Goal: Information Seeking & Learning: Learn about a topic

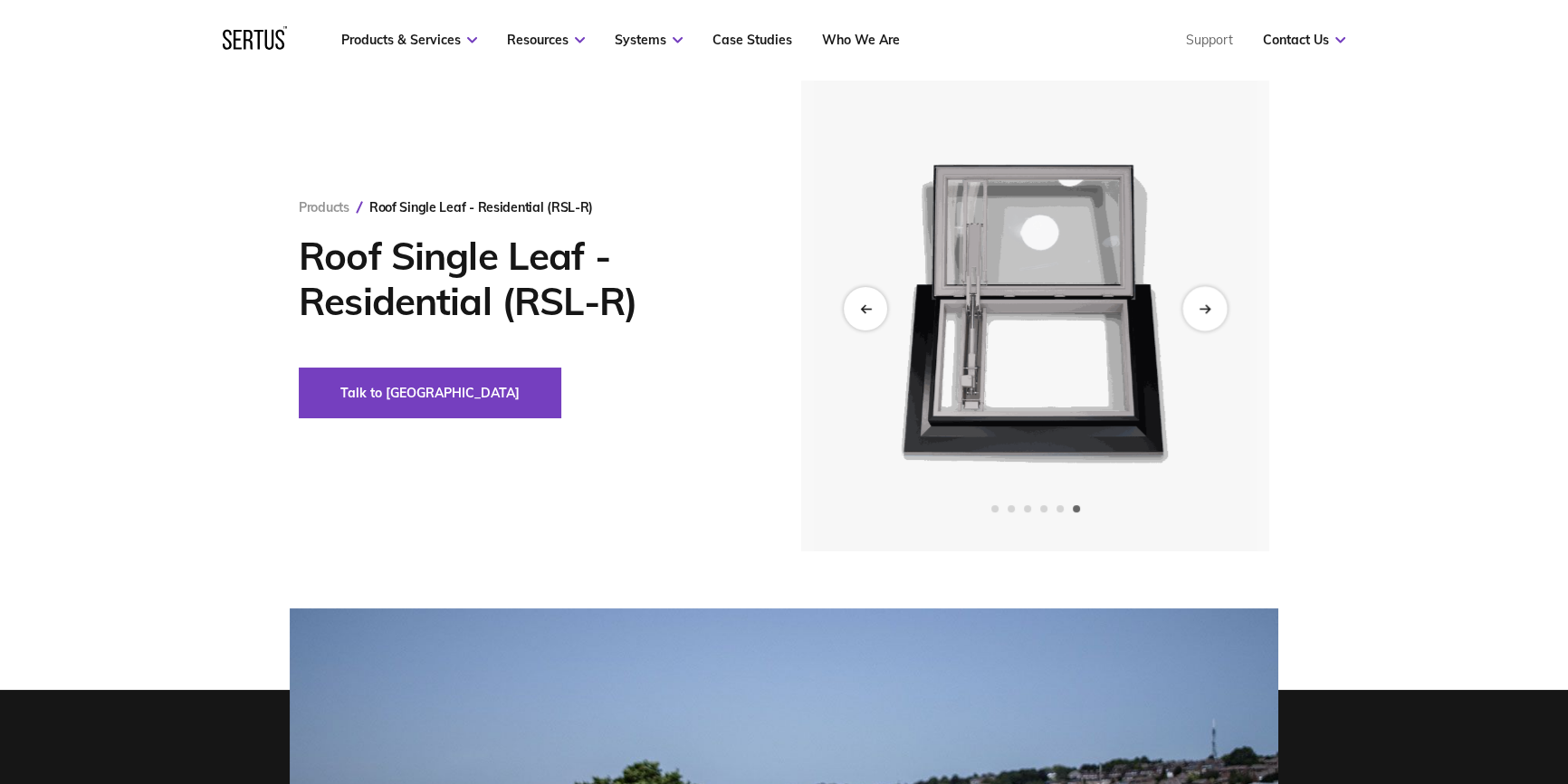
click at [1208, 326] on div "Next slide" at bounding box center [1204, 310] width 44 height 44
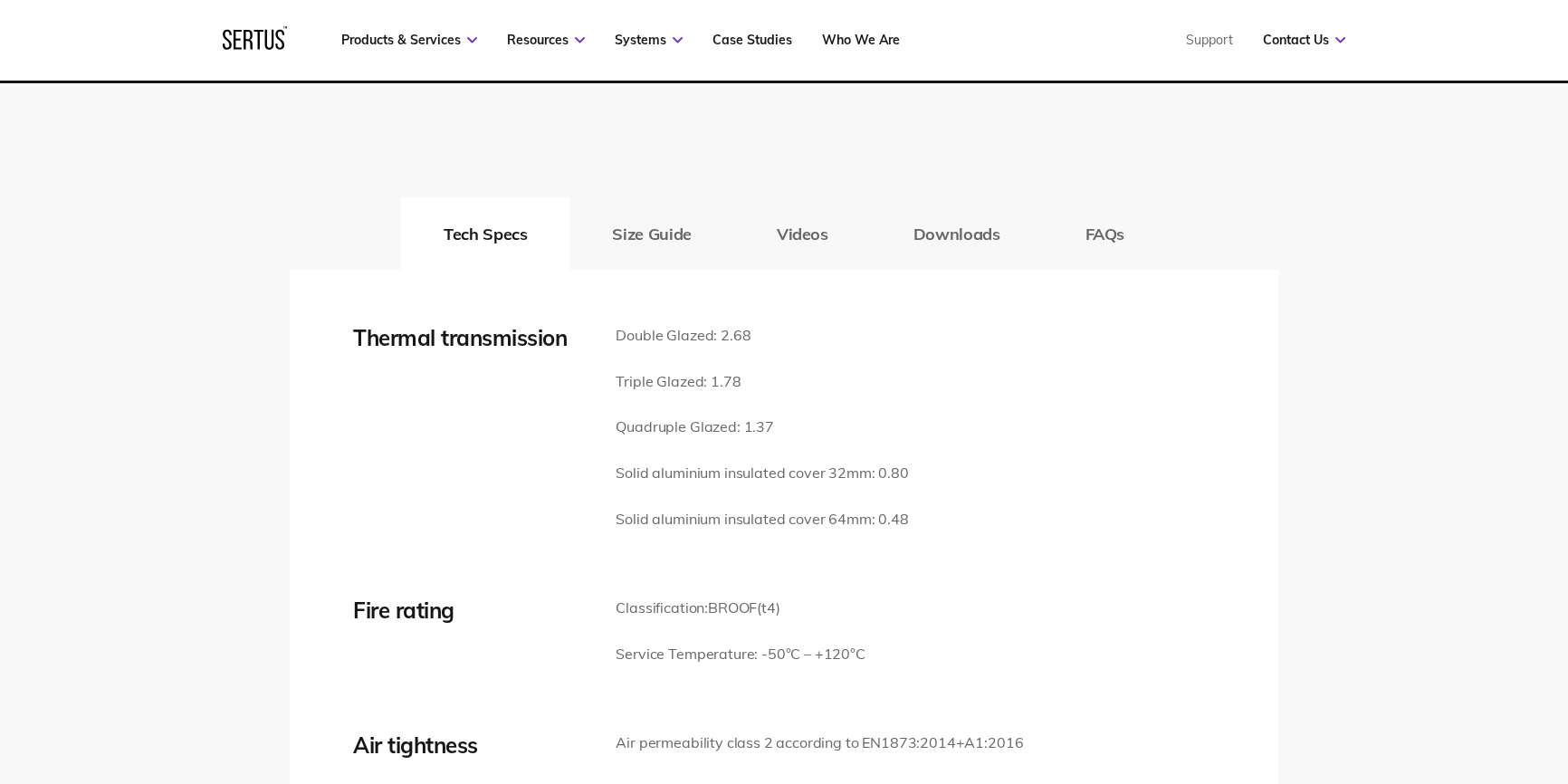
scroll to position [2469, 0]
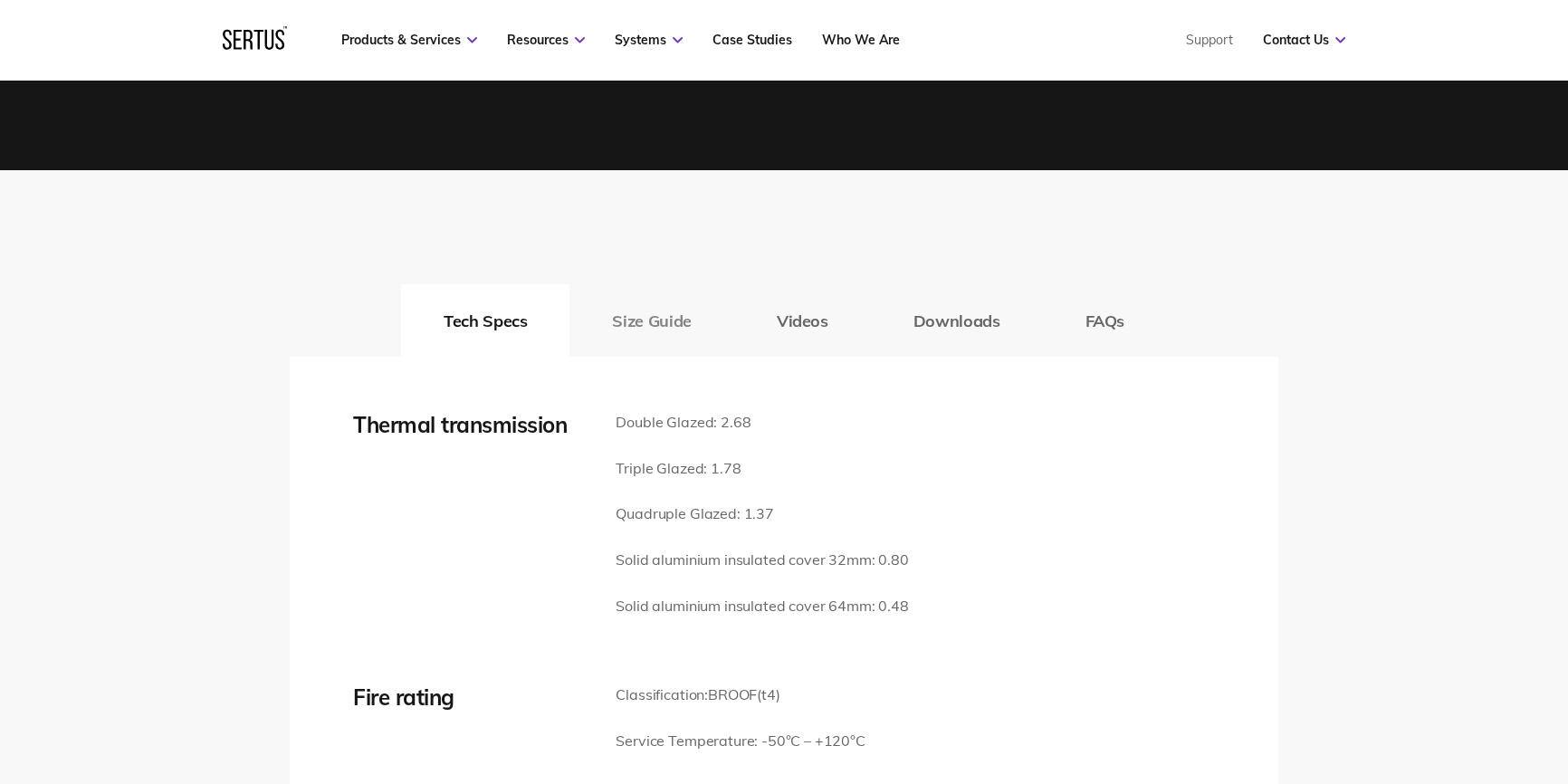
click at [681, 330] on button "Size Guide" at bounding box center [652, 320] width 164 height 72
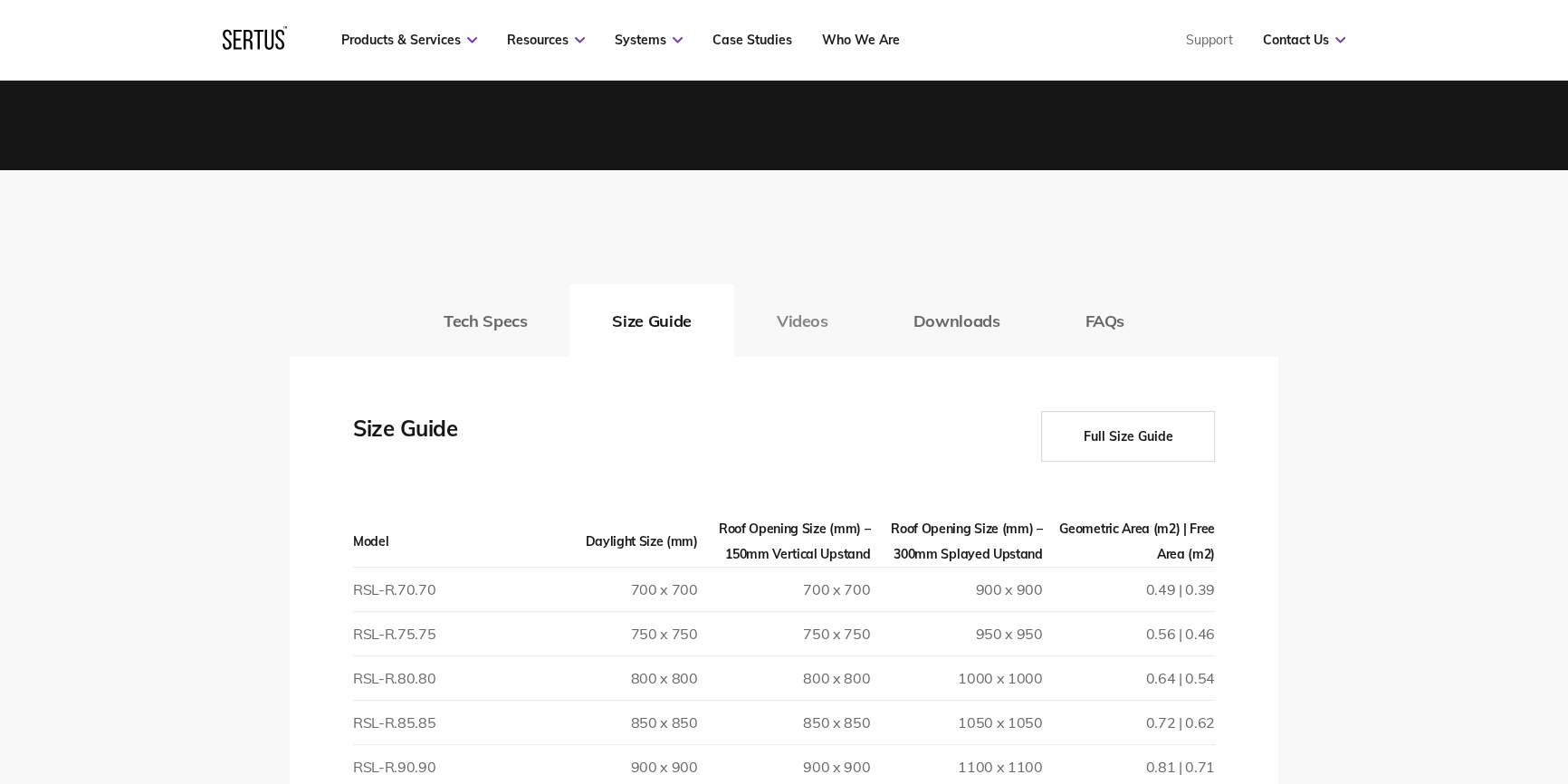
click at [747, 318] on button "Videos" at bounding box center [802, 320] width 137 height 72
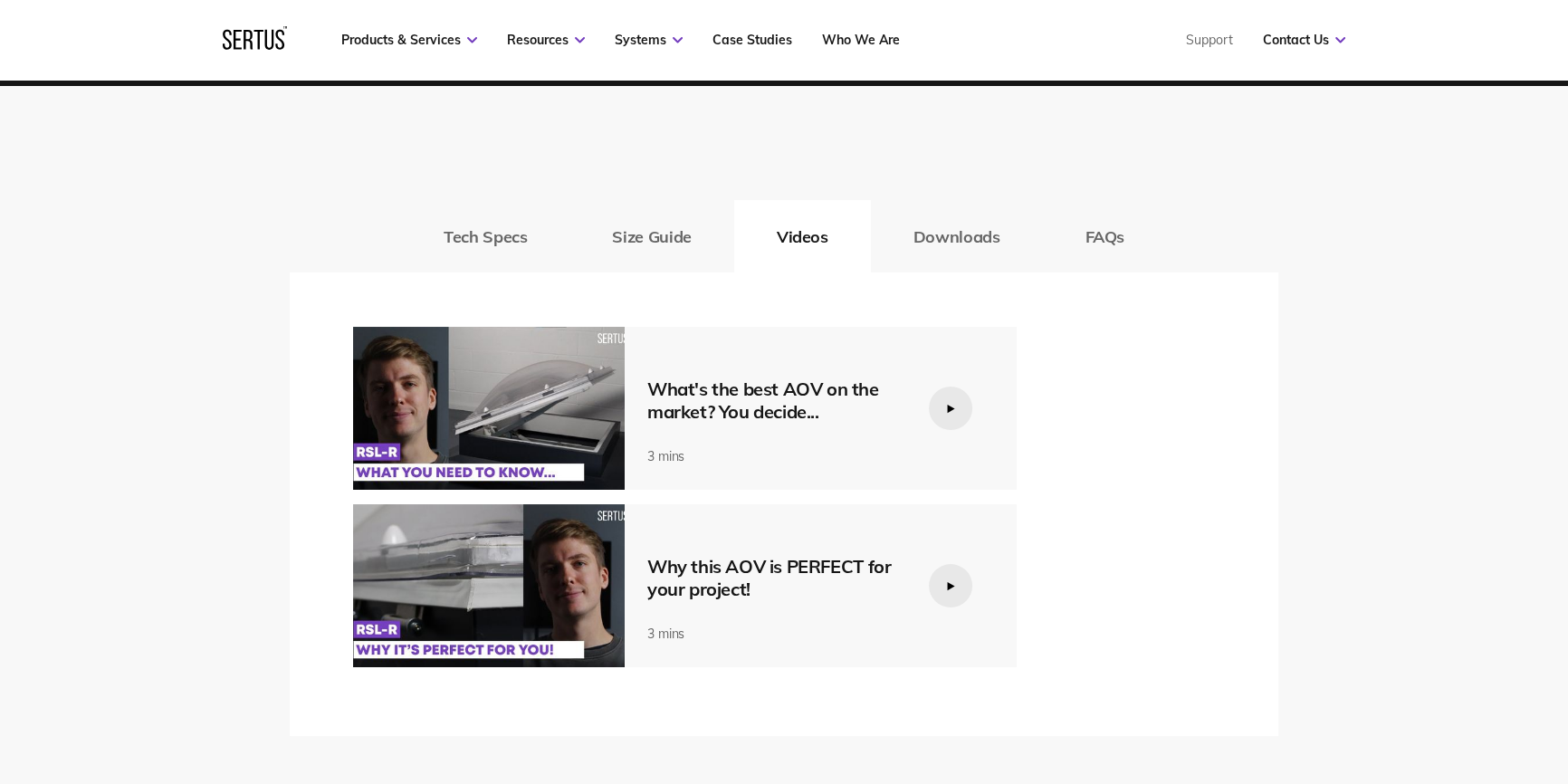
scroll to position [2634, 0]
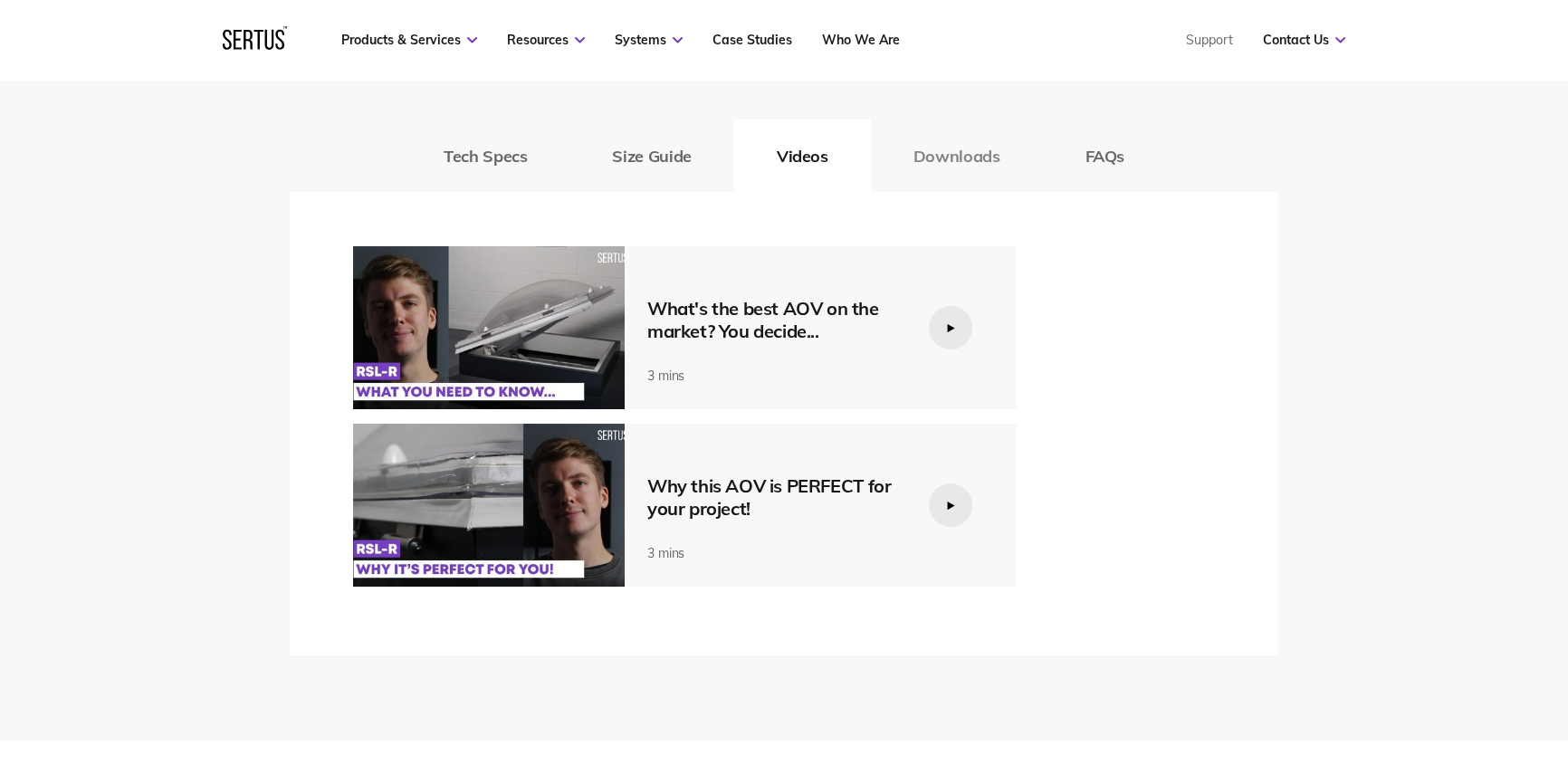
click at [937, 169] on button "Downloads" at bounding box center [957, 155] width 172 height 72
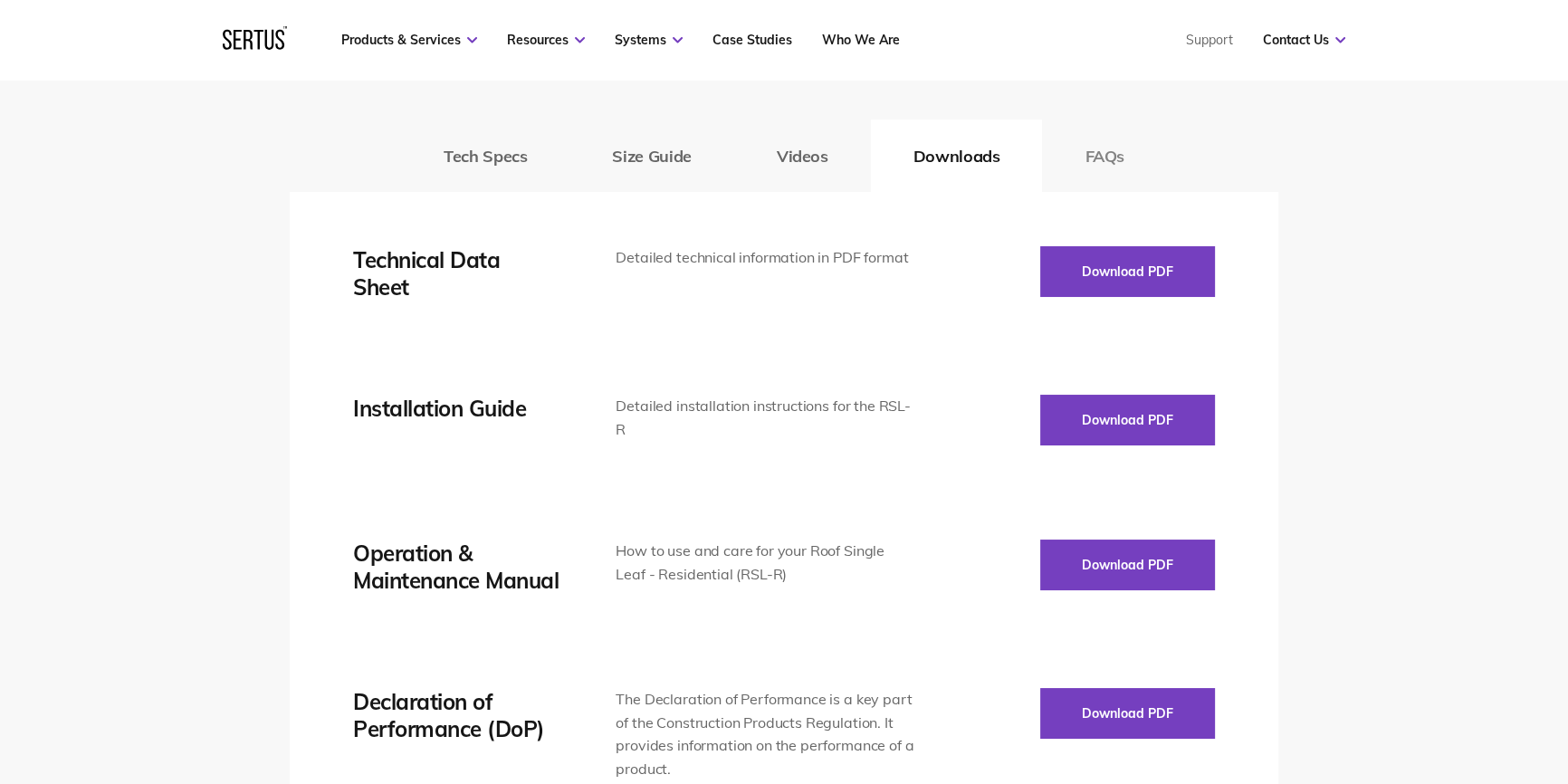
click at [1056, 154] on button "FAQs" at bounding box center [1105, 155] width 125 height 72
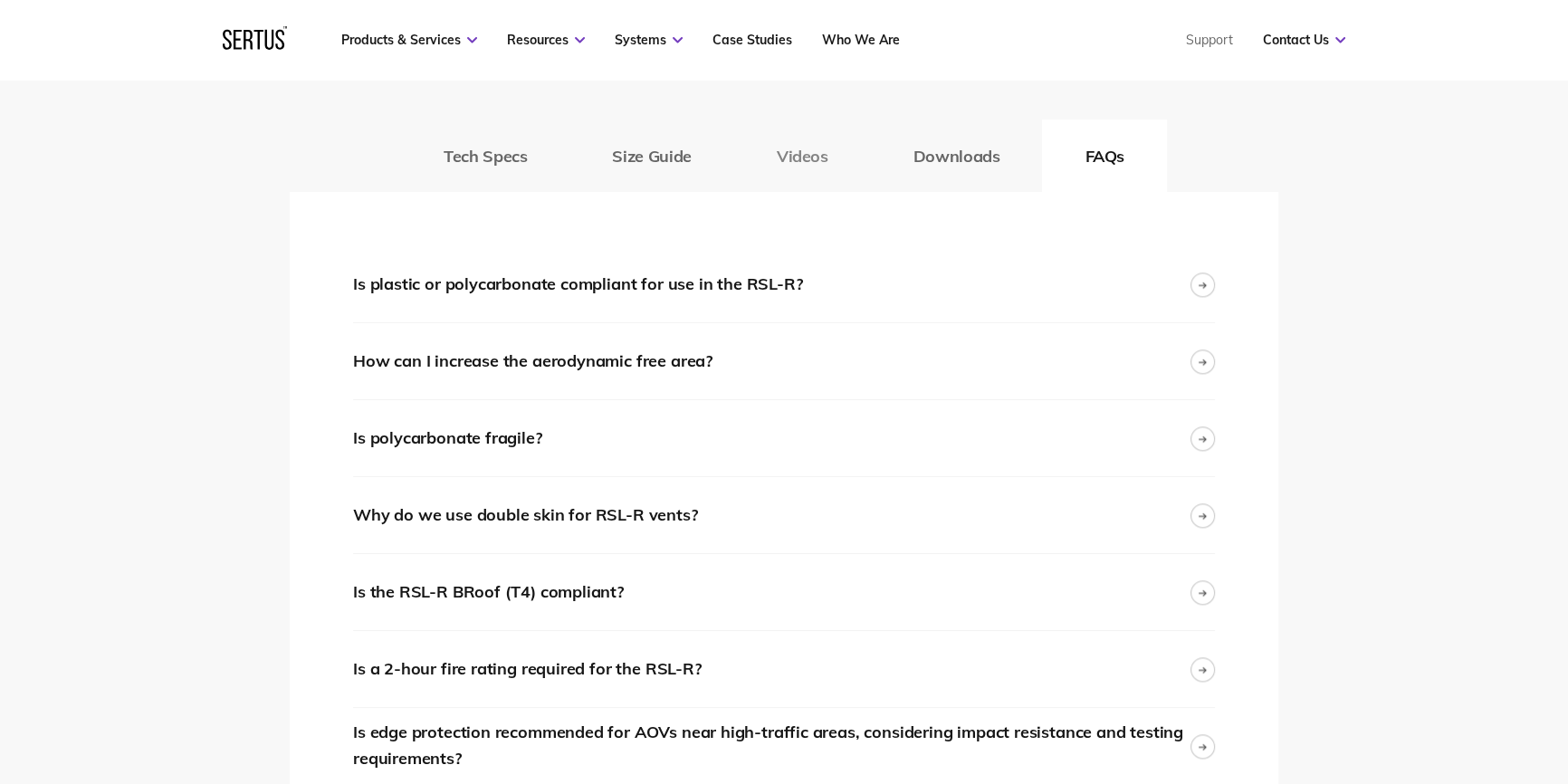
click at [823, 158] on button "Videos" at bounding box center [802, 155] width 137 height 72
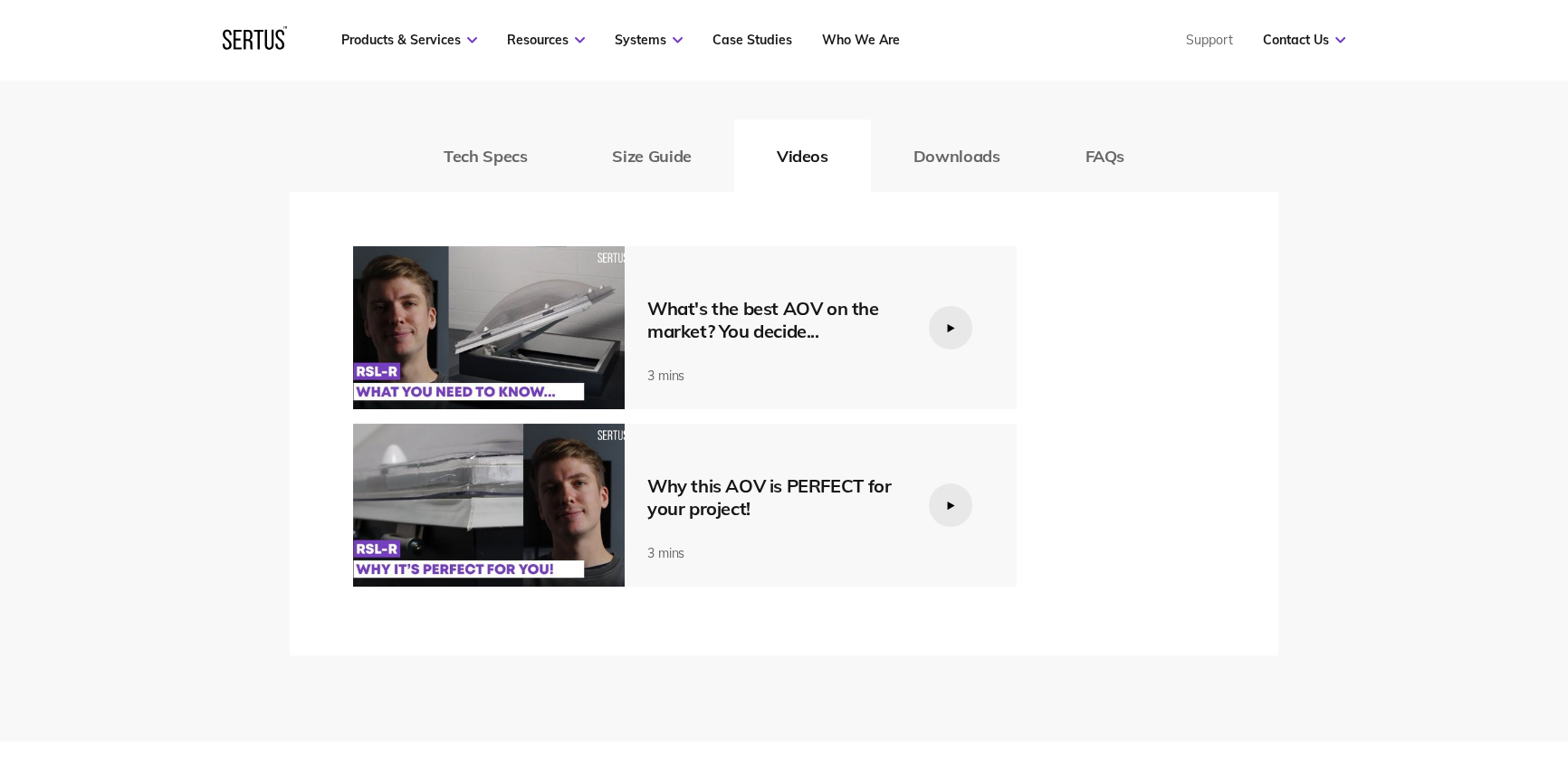
click at [948, 332] on icon at bounding box center [951, 328] width 10 height 10
click at [661, 337] on div "What's the best AOV on the market? You decide..." at bounding box center [773, 319] width 254 height 45
click at [939, 506] on div at bounding box center [950, 504] width 43 height 43
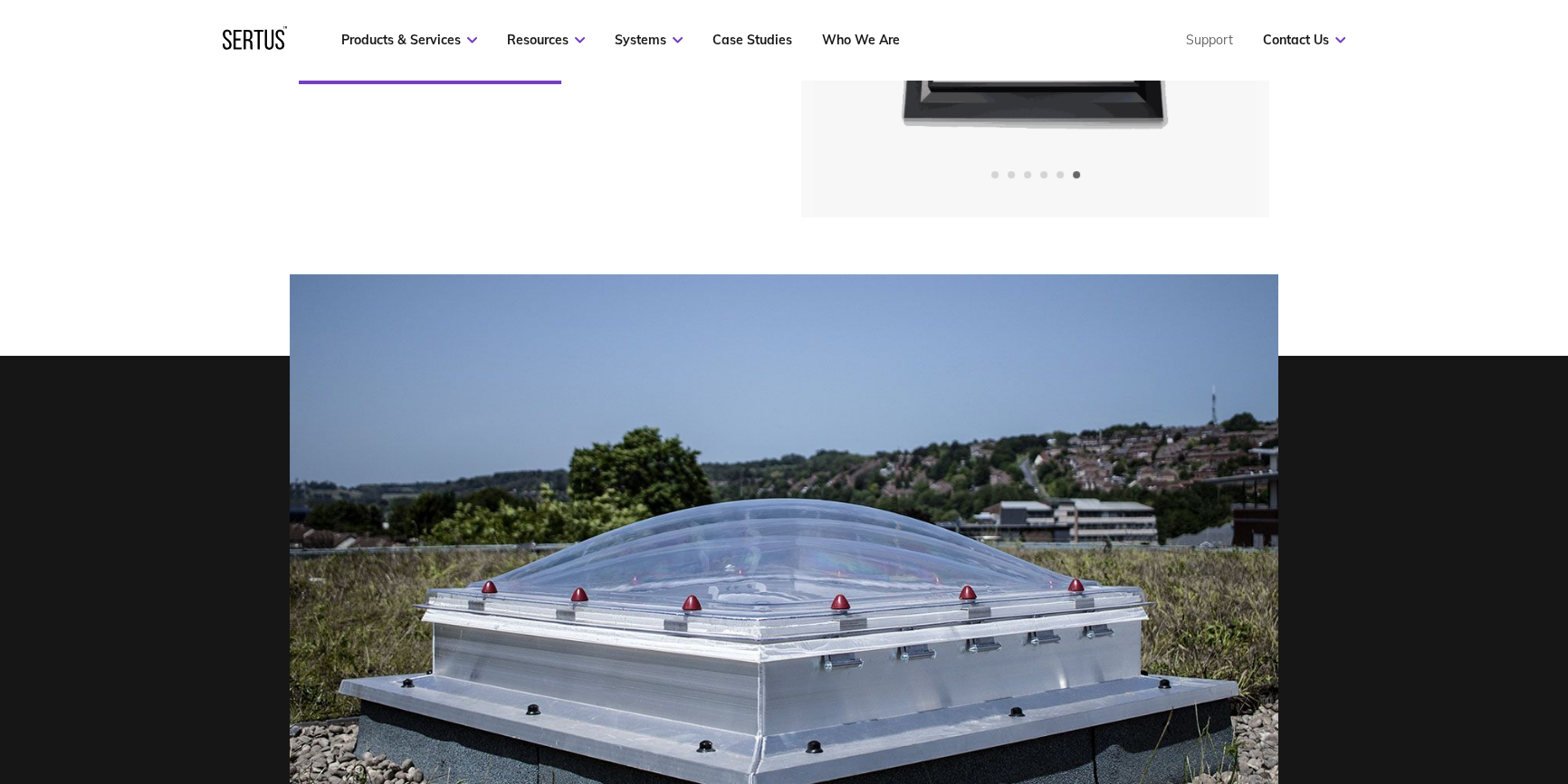
scroll to position [164, 0]
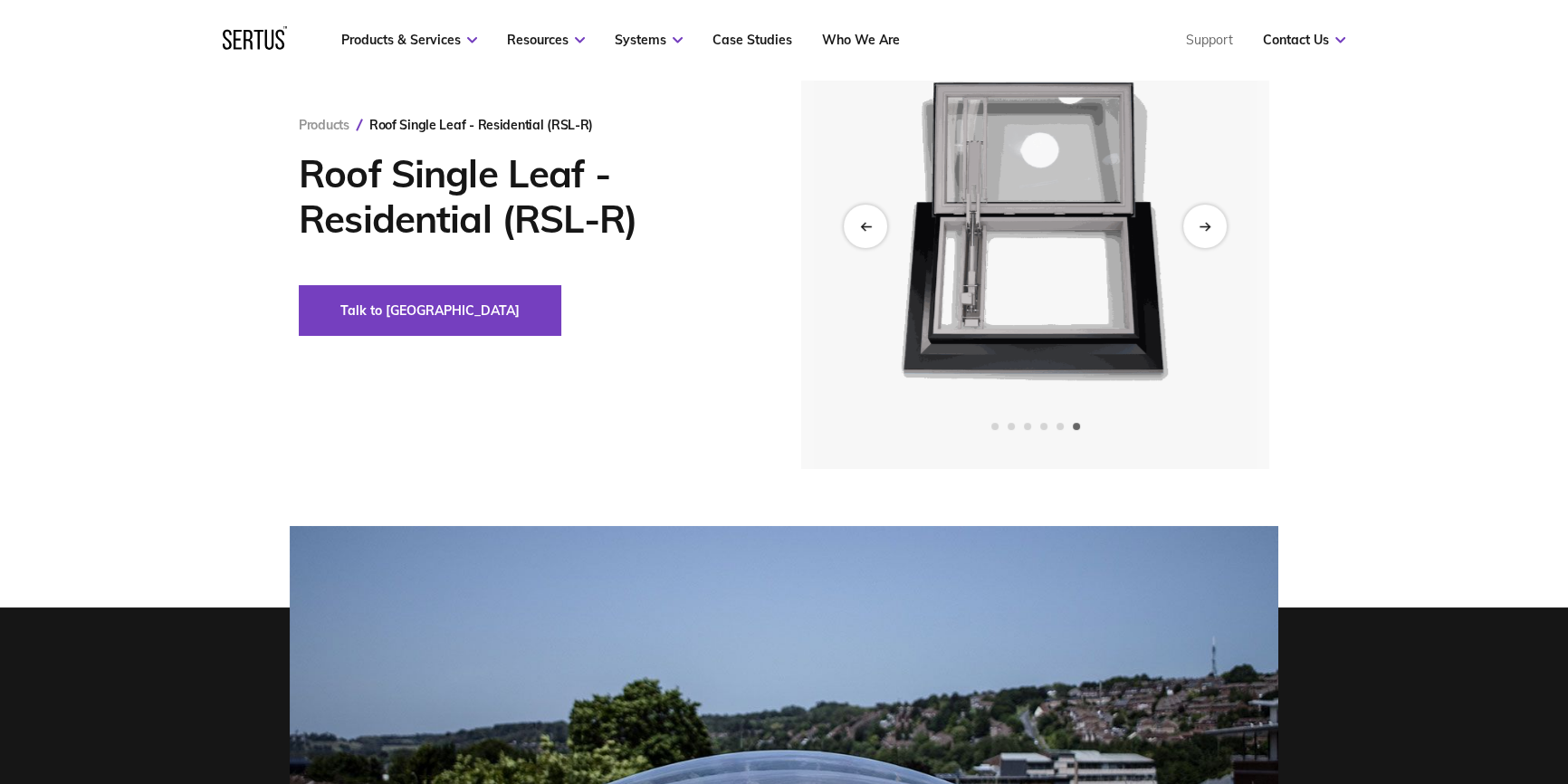
click at [1183, 247] on img at bounding box center [1035, 227] width 445 height 484
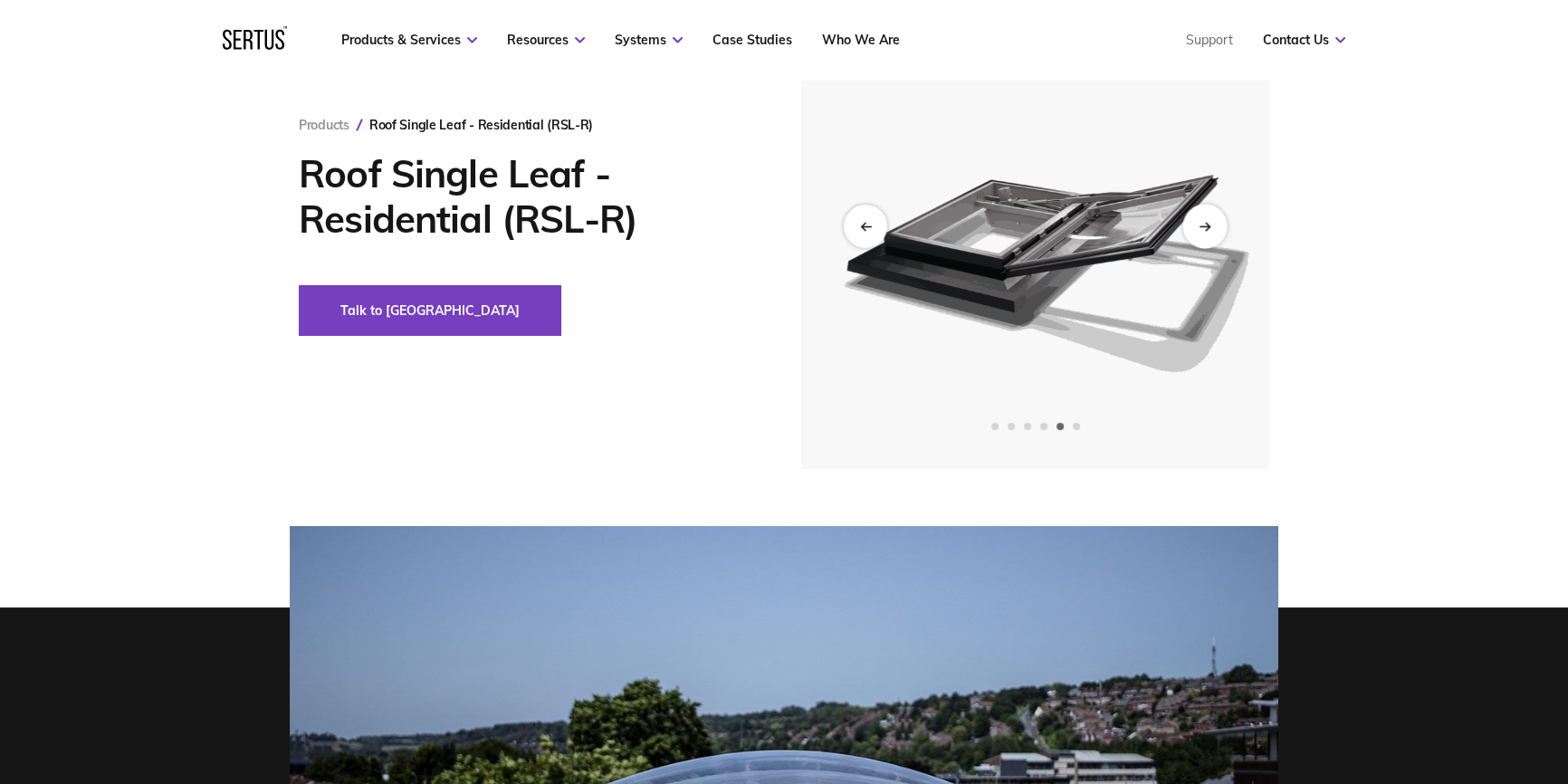
click at [1194, 240] on div "Next slide" at bounding box center [1204, 227] width 44 height 44
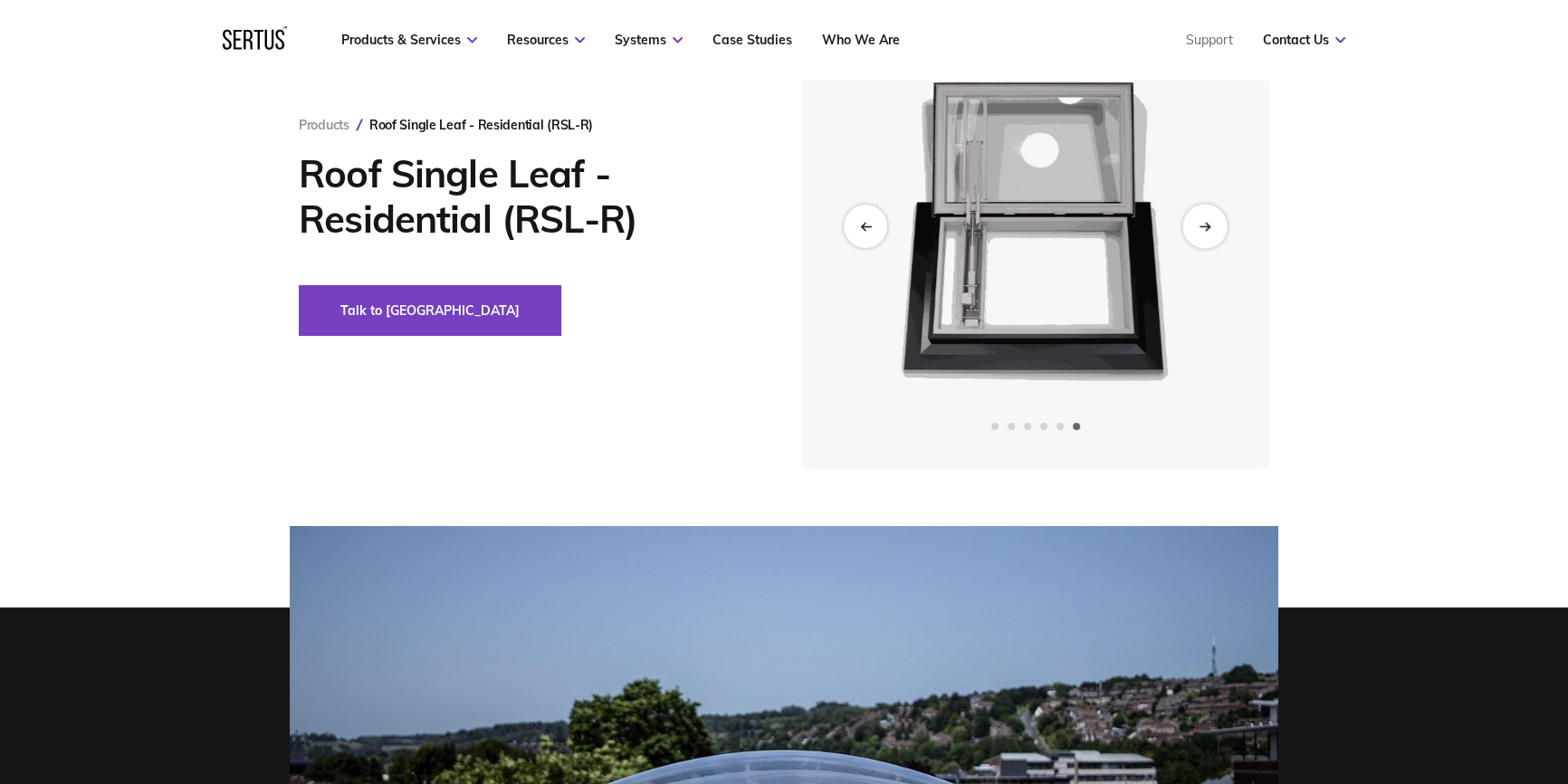
click at [1194, 238] on div "Next slide" at bounding box center [1204, 227] width 44 height 44
click at [1193, 237] on div "Next slide" at bounding box center [1204, 227] width 44 height 44
click at [886, 219] on div at bounding box center [1035, 227] width 468 height 484
click at [878, 222] on div "Previous slide" at bounding box center [865, 227] width 44 height 44
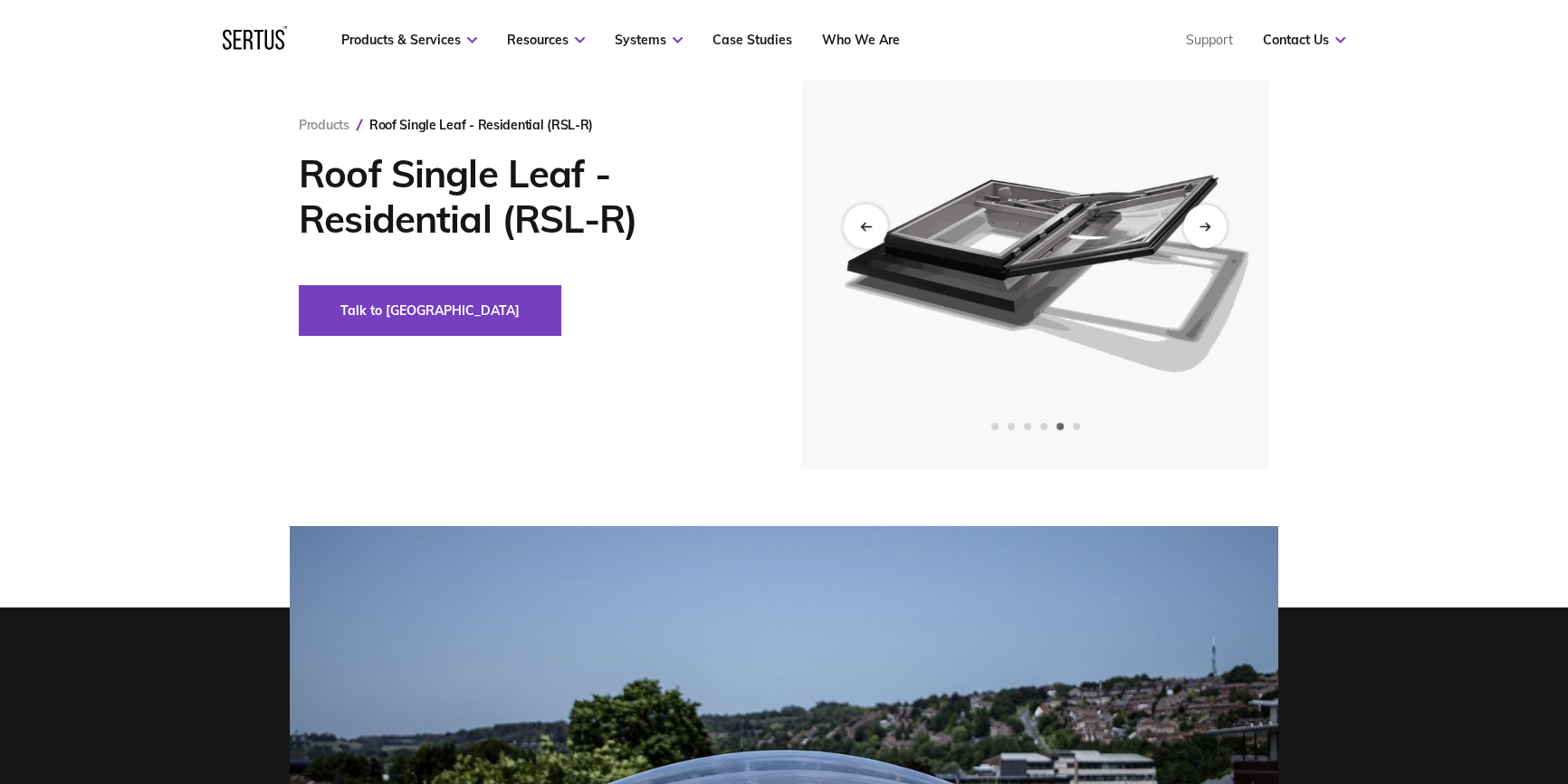
click at [876, 223] on div "Previous slide" at bounding box center [865, 227] width 44 height 44
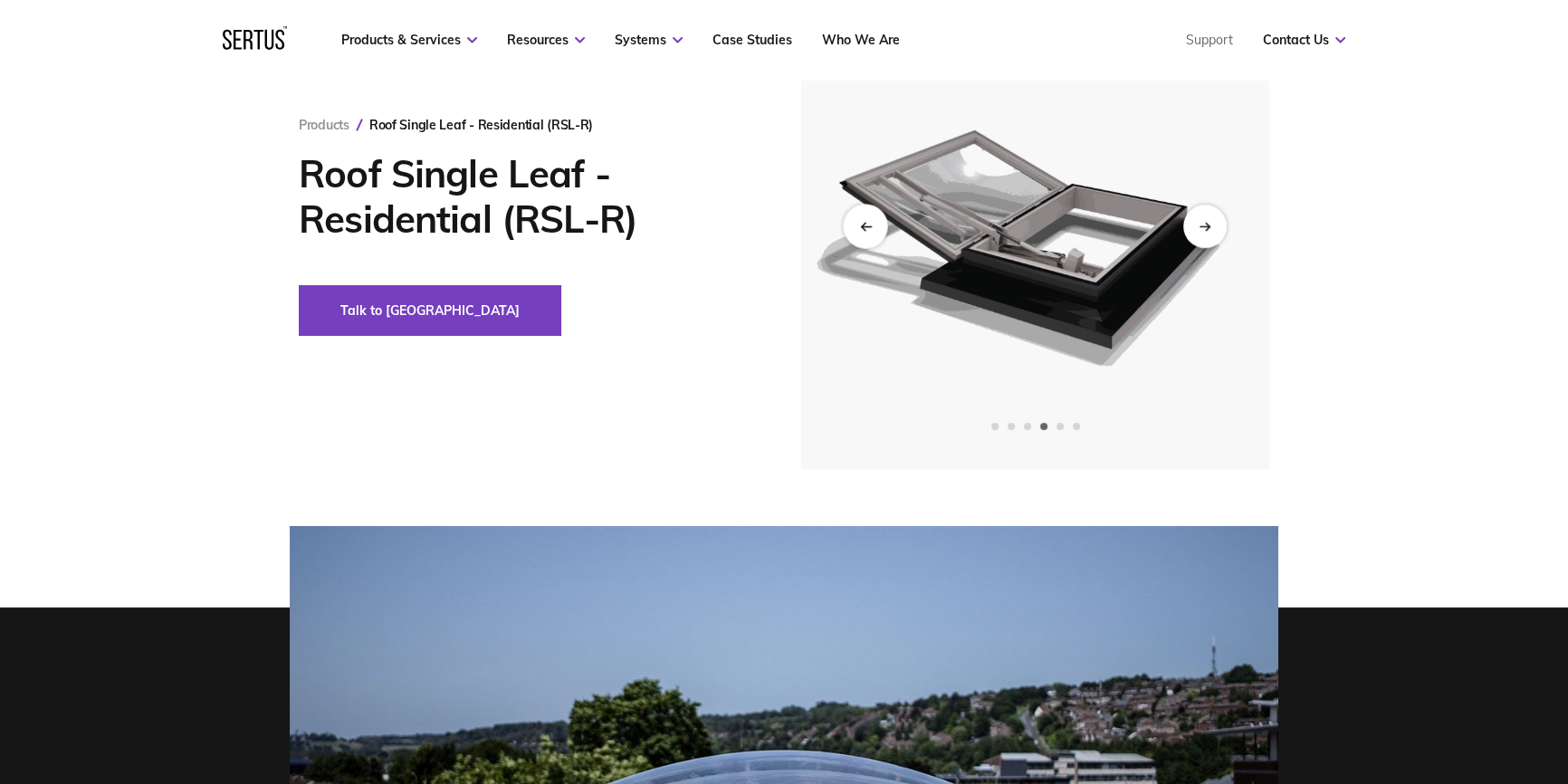
click at [876, 223] on div "Previous slide" at bounding box center [865, 227] width 44 height 44
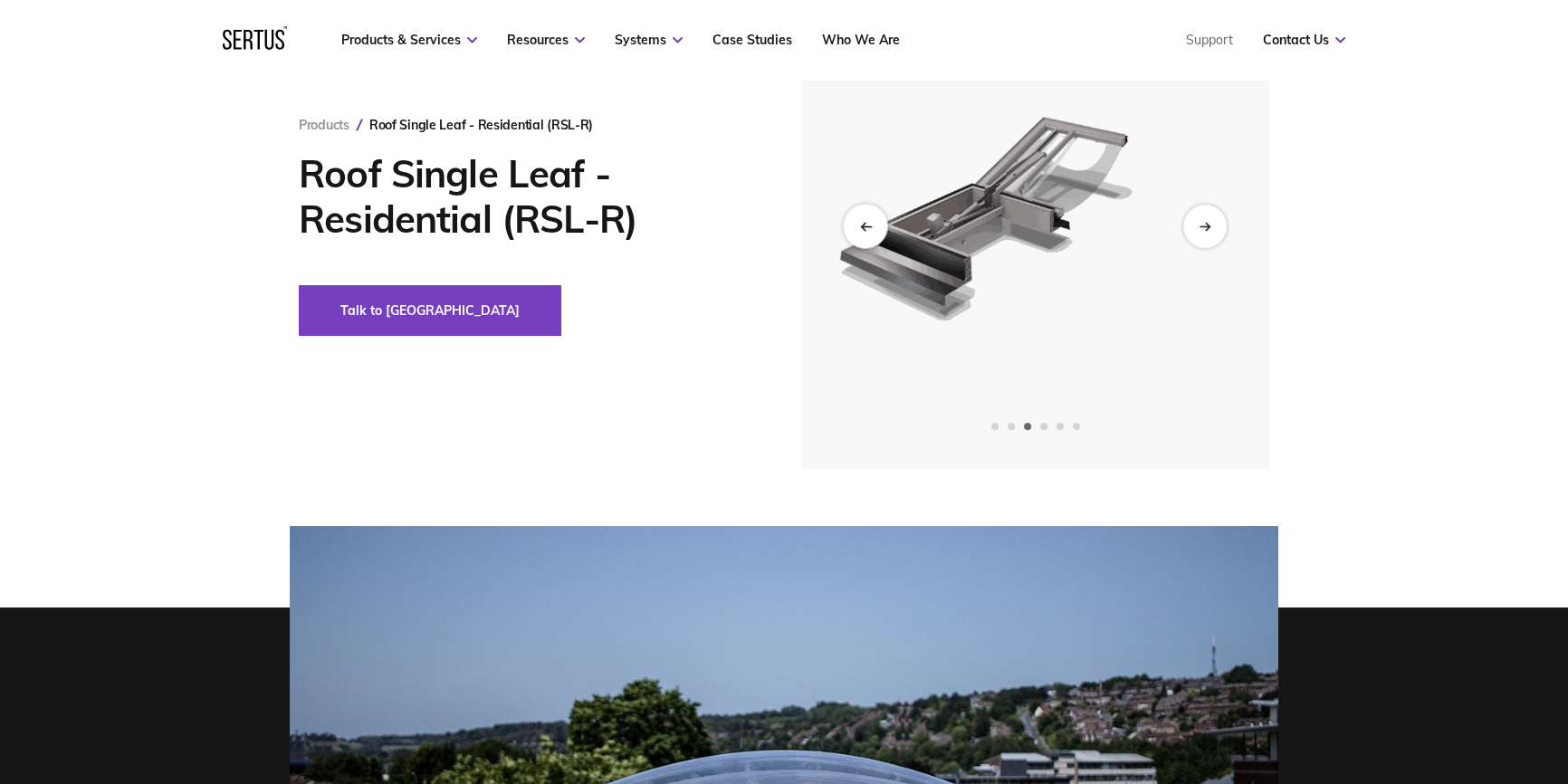
click at [876, 223] on div "Previous slide" at bounding box center [865, 227] width 44 height 44
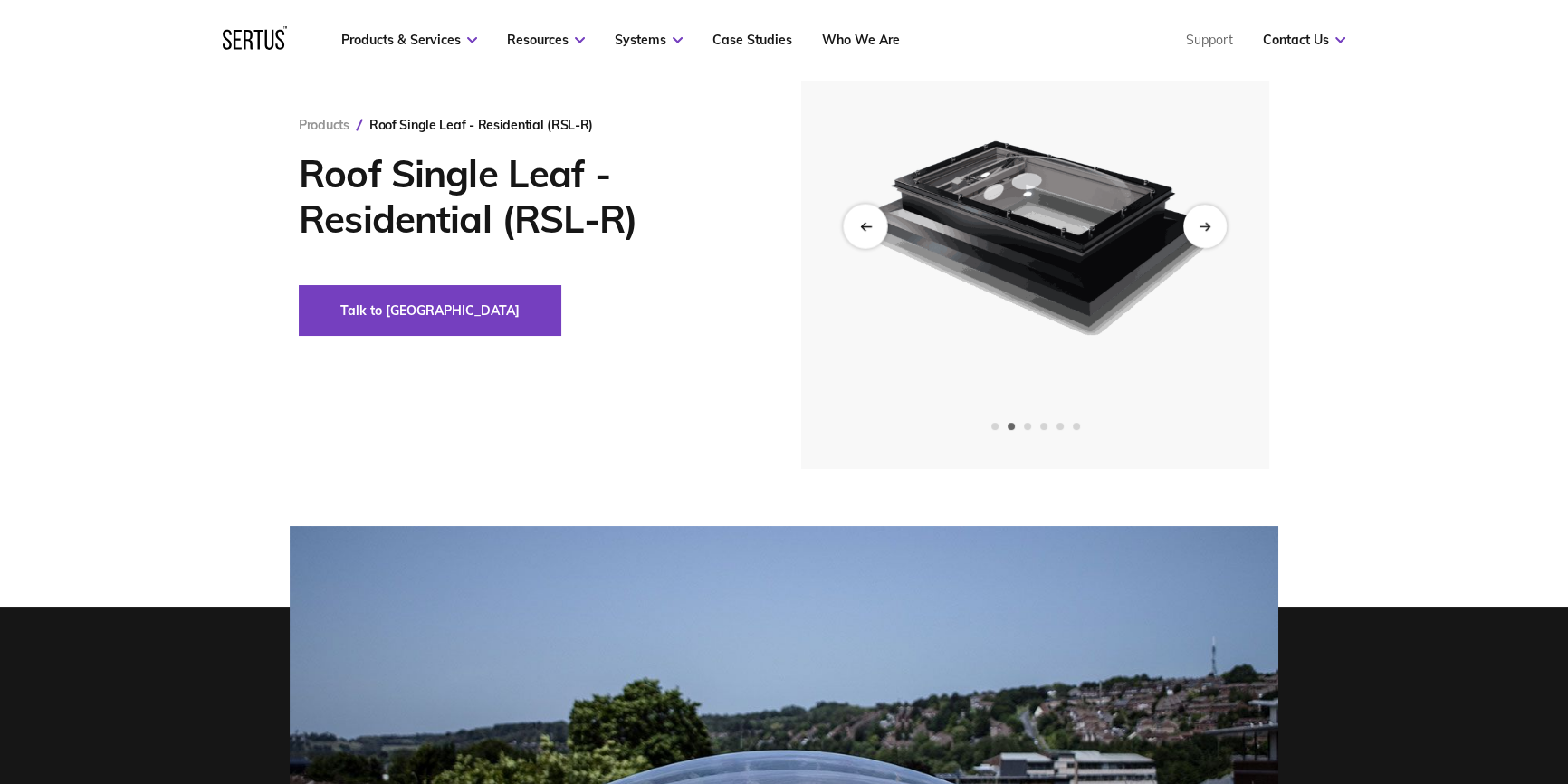
click at [876, 223] on div "Previous slide" at bounding box center [865, 227] width 44 height 44
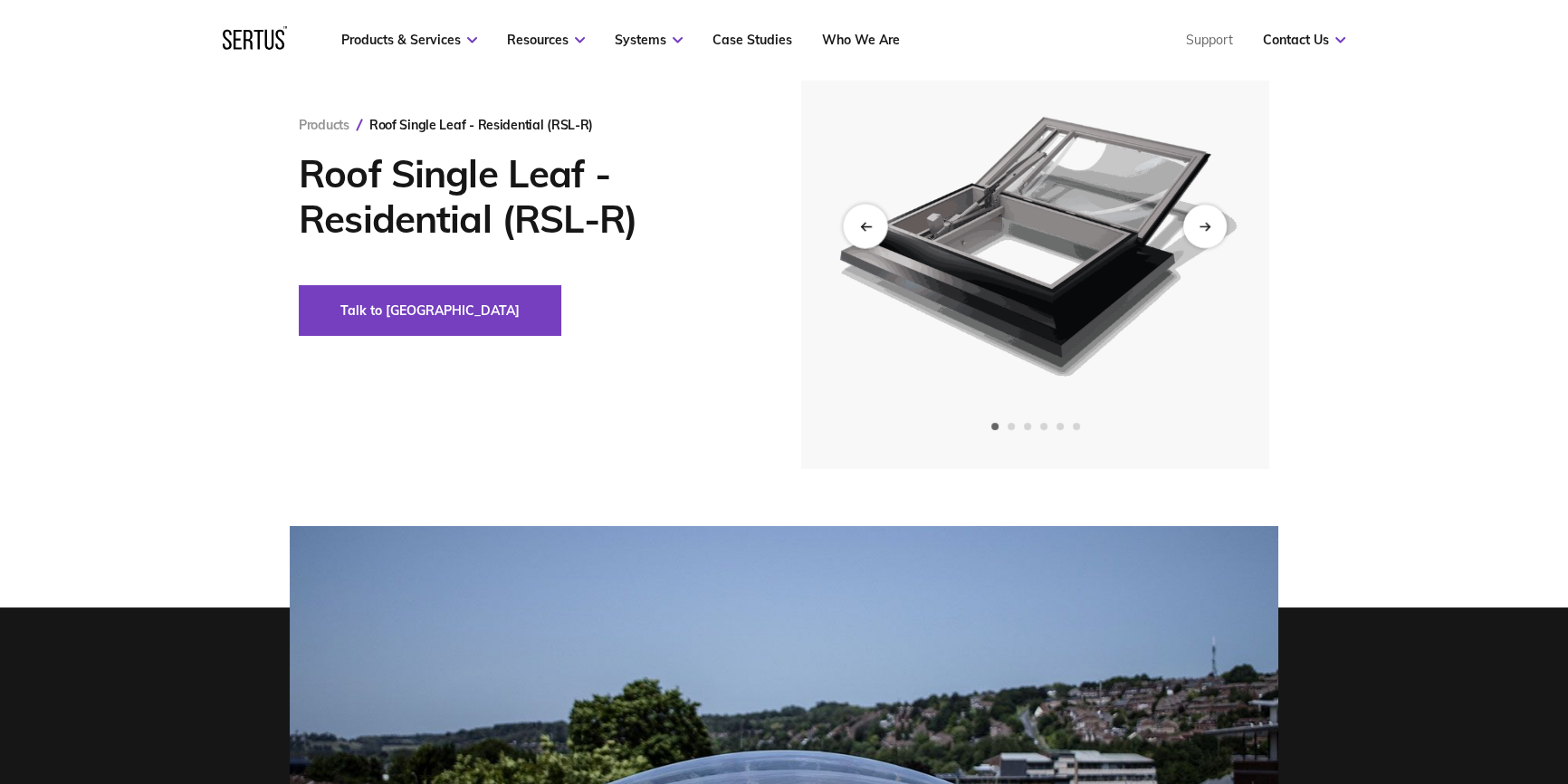
click at [876, 223] on div "Previous slide" at bounding box center [865, 227] width 44 height 44
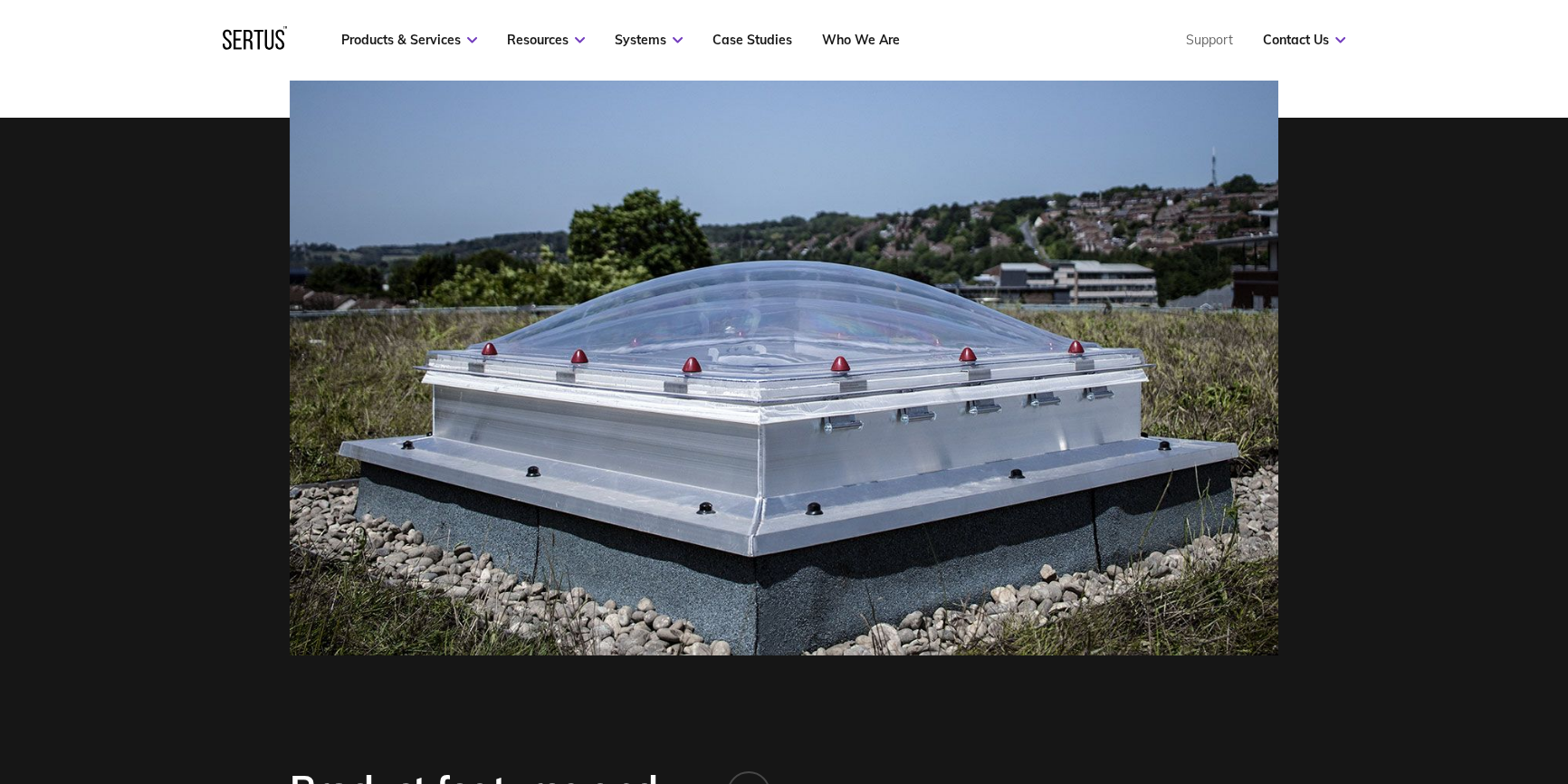
scroll to position [659, 0]
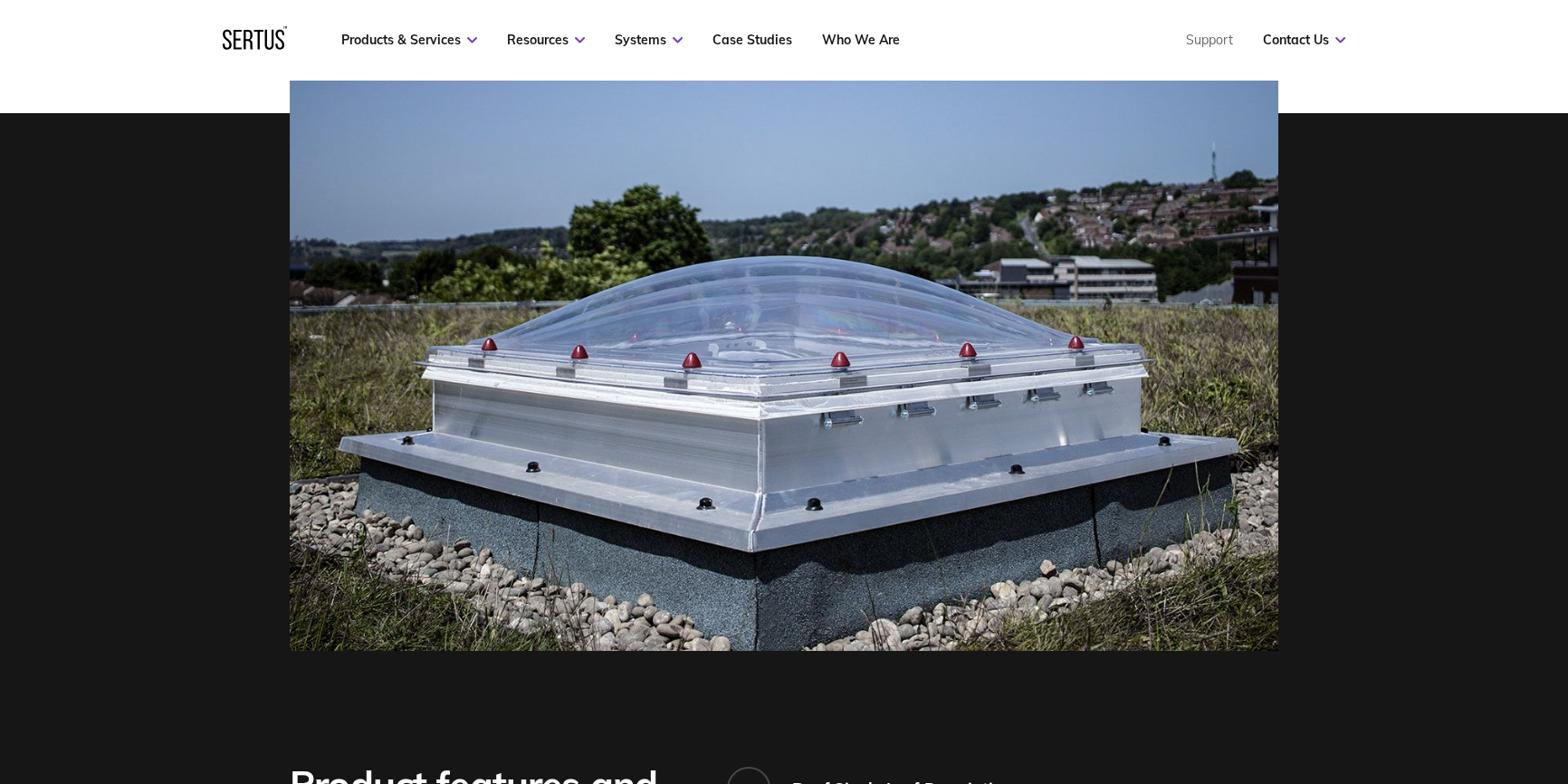
drag, startPoint x: 933, startPoint y: 727, endPoint x: 867, endPoint y: 737, distance: 66.8
